Goal: Entertainment & Leisure: Consume media (video, audio)

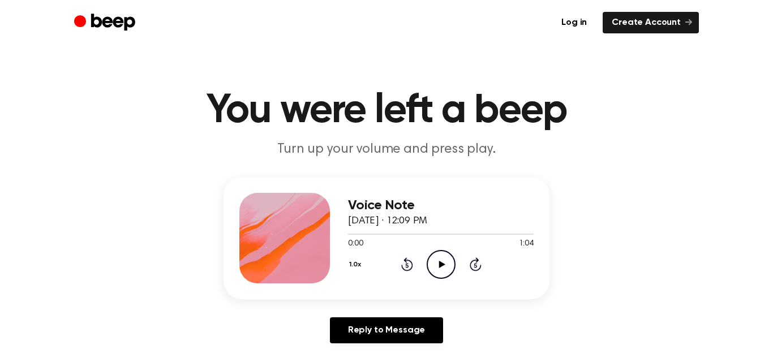
click at [441, 266] on icon at bounding box center [442, 264] width 6 height 7
click at [476, 267] on icon "Skip 5 seconds" at bounding box center [475, 264] width 12 height 15
click at [438, 268] on icon "Pause Audio" at bounding box center [441, 264] width 29 height 29
click at [437, 268] on icon "Play Audio" at bounding box center [441, 264] width 29 height 29
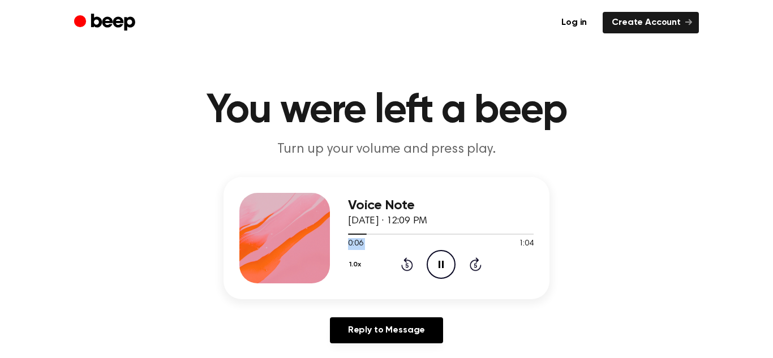
drag, startPoint x: 411, startPoint y: 236, endPoint x: 471, endPoint y: 242, distance: 60.4
click at [471, 242] on div "0:06 1:04 Your browser does not support the [object Object] element." at bounding box center [441, 239] width 186 height 21
click at [377, 232] on div at bounding box center [441, 233] width 186 height 9
drag, startPoint x: 377, startPoint y: 232, endPoint x: 429, endPoint y: 223, distance: 53.4
click at [429, 223] on div "Voice Note August 28, 2025 · 12:09 PM 0:06 1:04 Your browser does not support t…" at bounding box center [441, 238] width 186 height 91
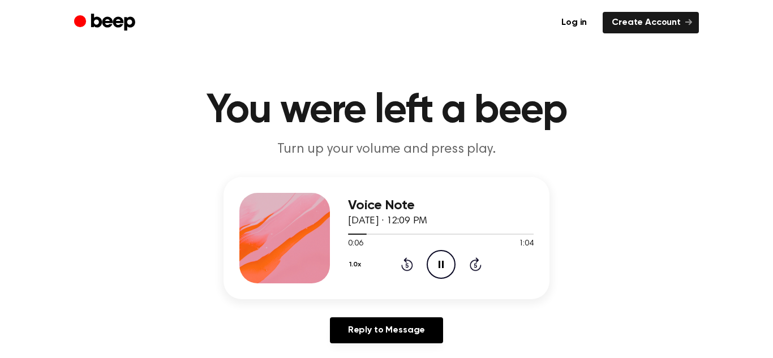
click at [434, 257] on icon "Pause Audio" at bounding box center [441, 264] width 29 height 29
click at [434, 257] on icon "Play Audio" at bounding box center [441, 264] width 29 height 29
click at [434, 257] on icon "Pause Audio" at bounding box center [441, 264] width 29 height 29
click at [434, 257] on icon "Play Audio" at bounding box center [441, 264] width 29 height 29
click at [408, 262] on icon "Rewind 5 seconds" at bounding box center [407, 264] width 12 height 15
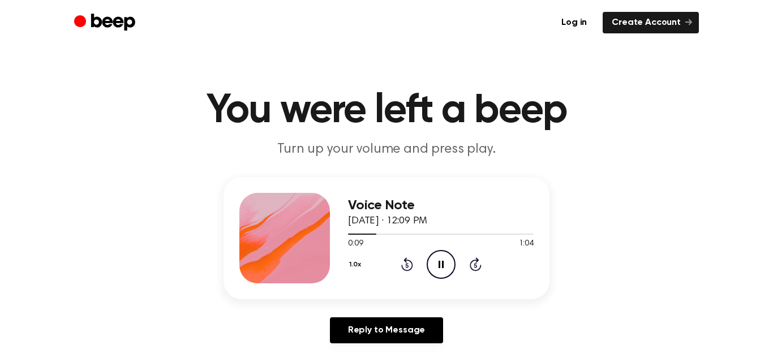
click at [408, 262] on icon "Rewind 5 seconds" at bounding box center [407, 264] width 12 height 15
click at [371, 235] on span at bounding box center [371, 234] width 9 height 9
drag, startPoint x: 371, startPoint y: 235, endPoint x: 230, endPoint y: 211, distance: 143.1
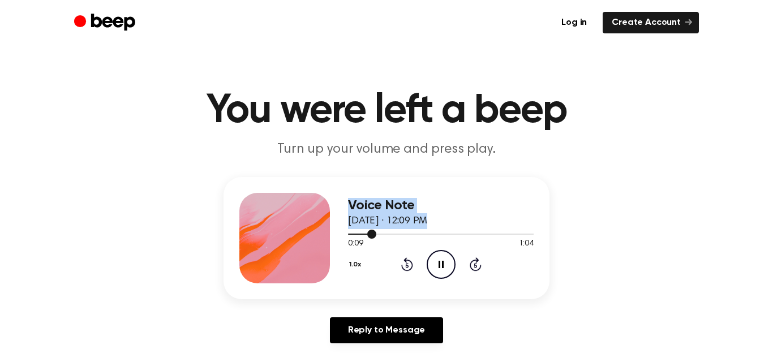
click at [230, 211] on div "Voice Note August 28, 2025 · 12:09 PM 0:09 1:04 Your browser does not support t…" at bounding box center [387, 238] width 326 height 122
click at [430, 255] on circle at bounding box center [442, 265] width 28 height 28
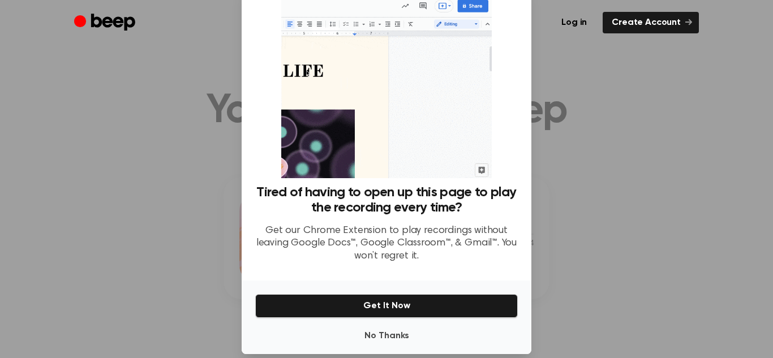
scroll to position [41, 0]
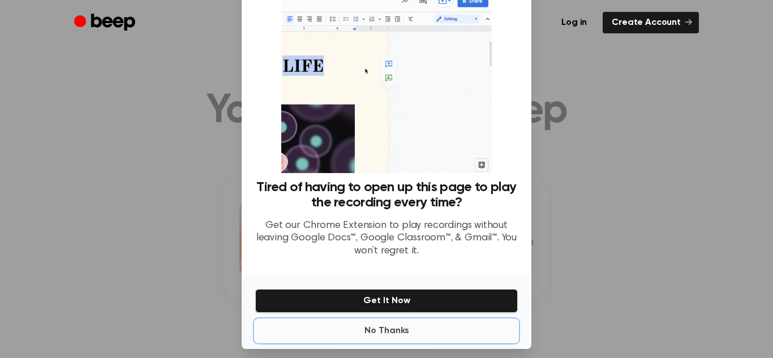
click at [385, 324] on button "No Thanks" at bounding box center [386, 331] width 263 height 23
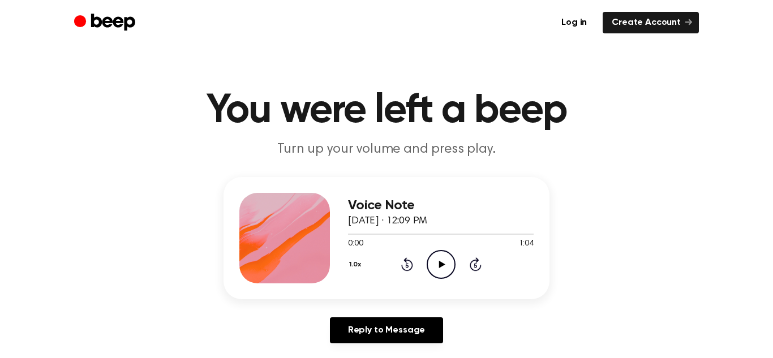
click at [442, 262] on icon "Play Audio" at bounding box center [441, 264] width 29 height 29
click at [435, 259] on icon "Pause Audio" at bounding box center [441, 264] width 29 height 29
click at [433, 257] on icon "Play Audio" at bounding box center [441, 264] width 29 height 29
